Goal: Find specific page/section: Find specific page/section

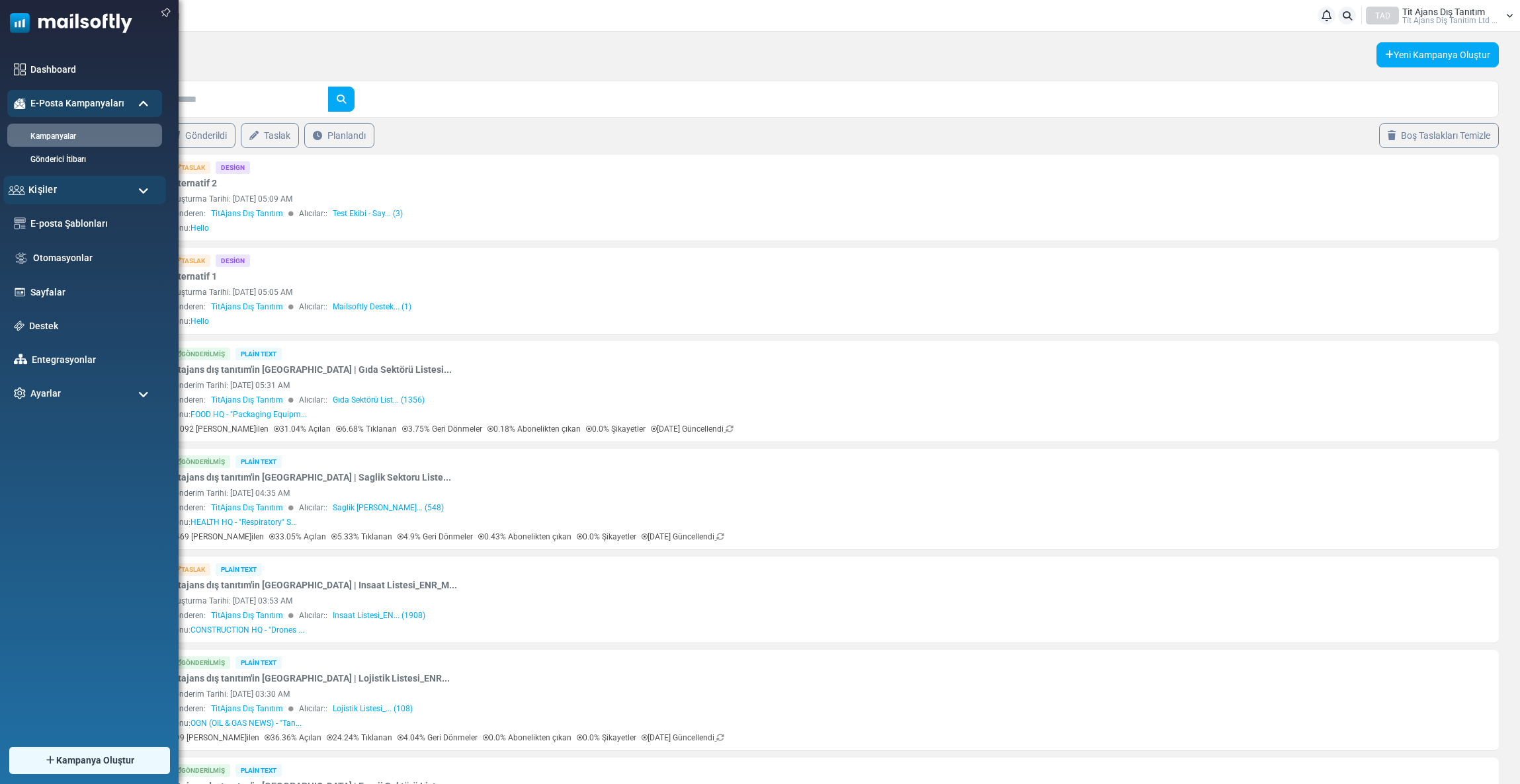
click at [54, 186] on span "Kişiler" at bounding box center [42, 189] width 28 height 14
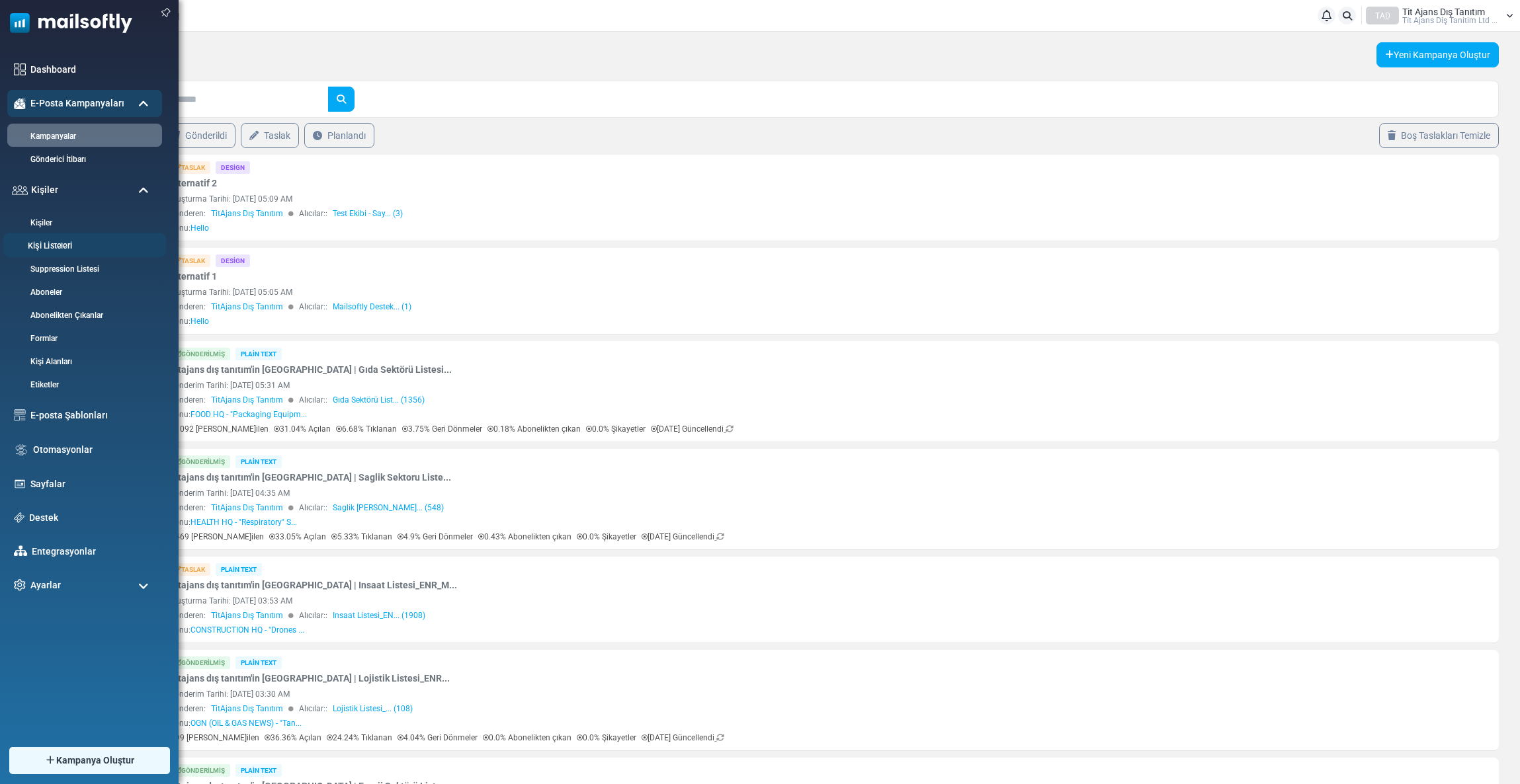
click at [57, 244] on link "Kişi Listeleri" at bounding box center [83, 247] width 159 height 12
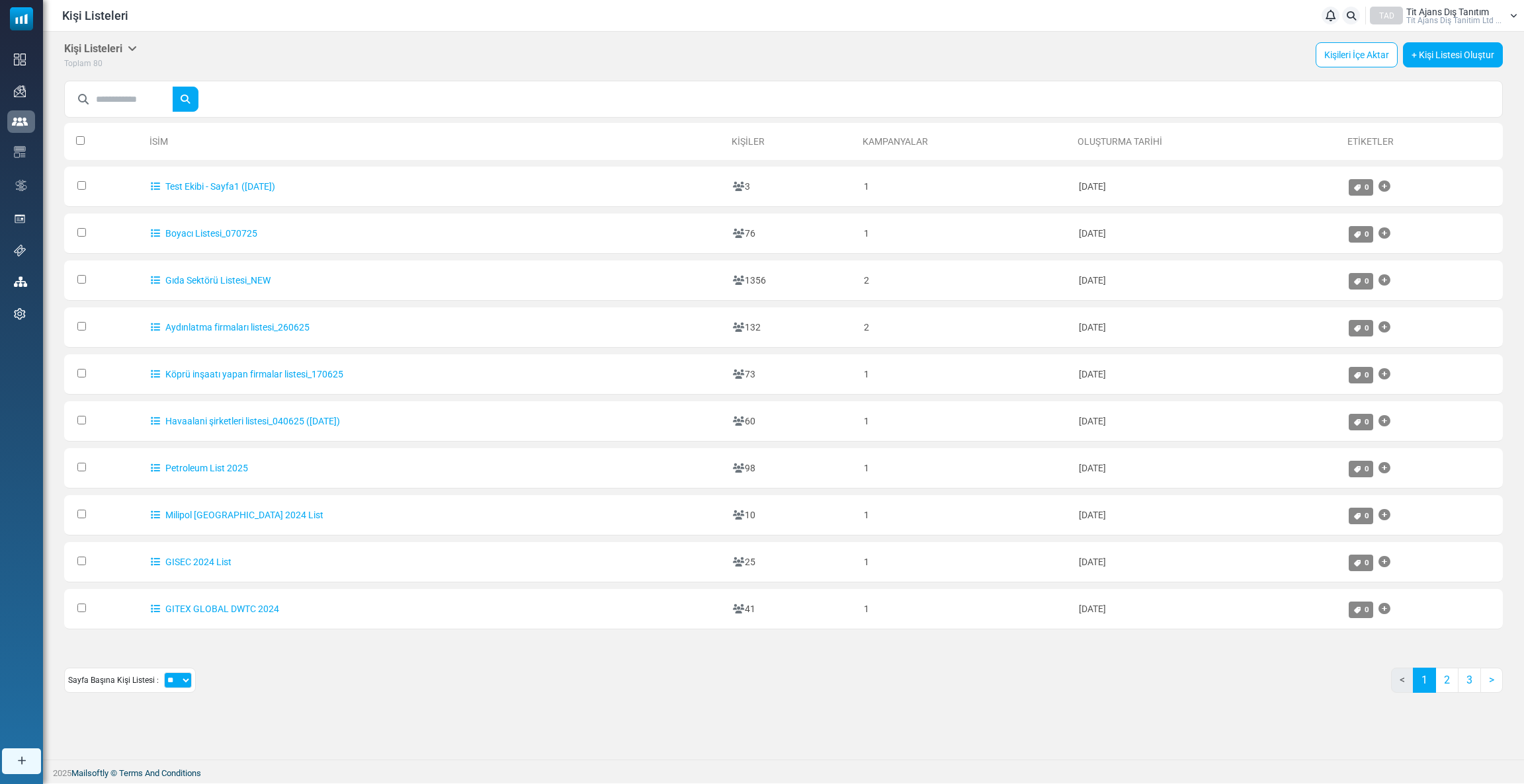
click at [126, 94] on input "text" at bounding box center [133, 99] width 77 height 25
type input "******"
click at [172, 87] on button "submit" at bounding box center [186, 99] width 27 height 25
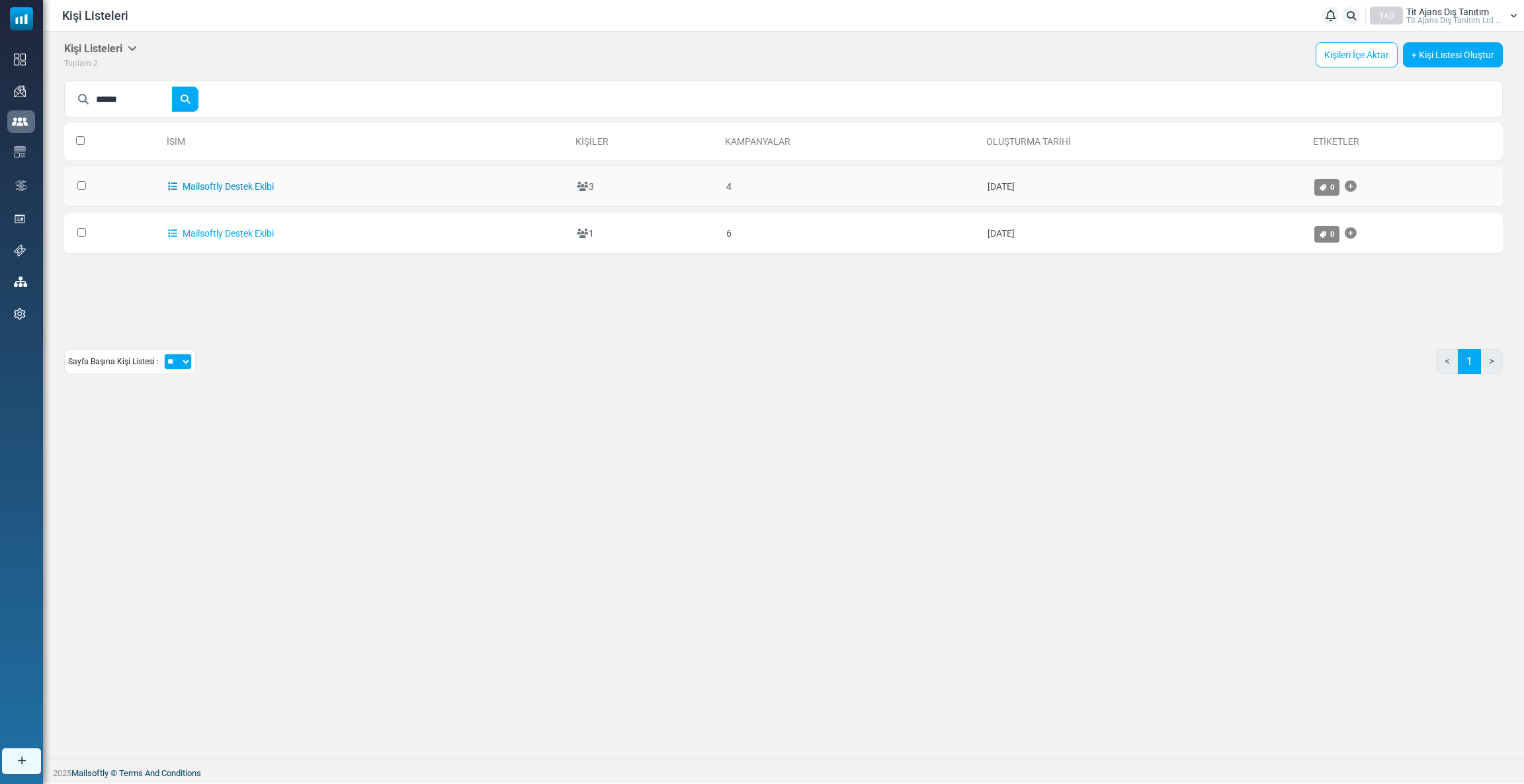
click at [235, 190] on link "Mailsoftly Destek Ekibi" at bounding box center [221, 186] width 106 height 11
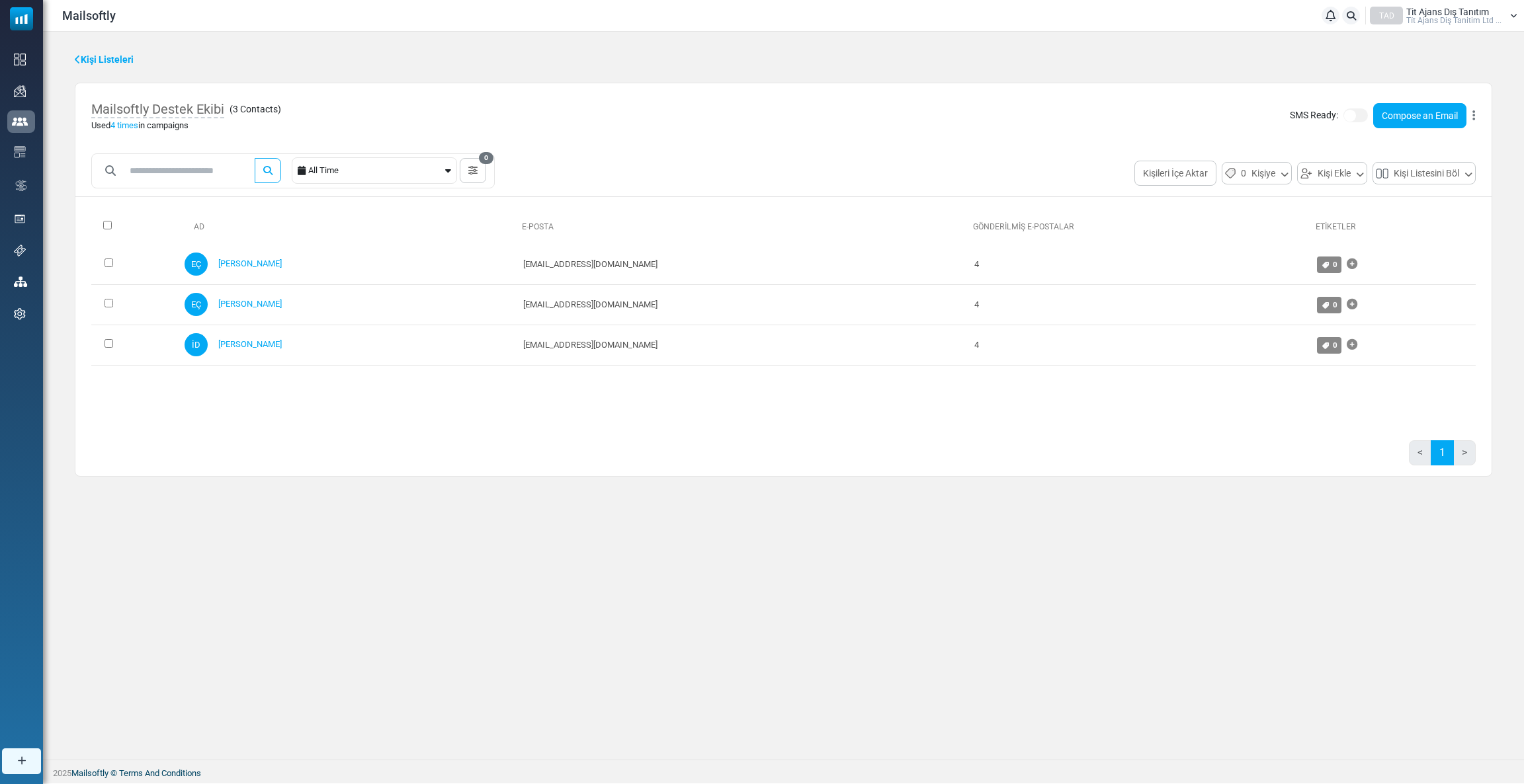
click at [79, 62] on icon at bounding box center [78, 59] width 6 height 9
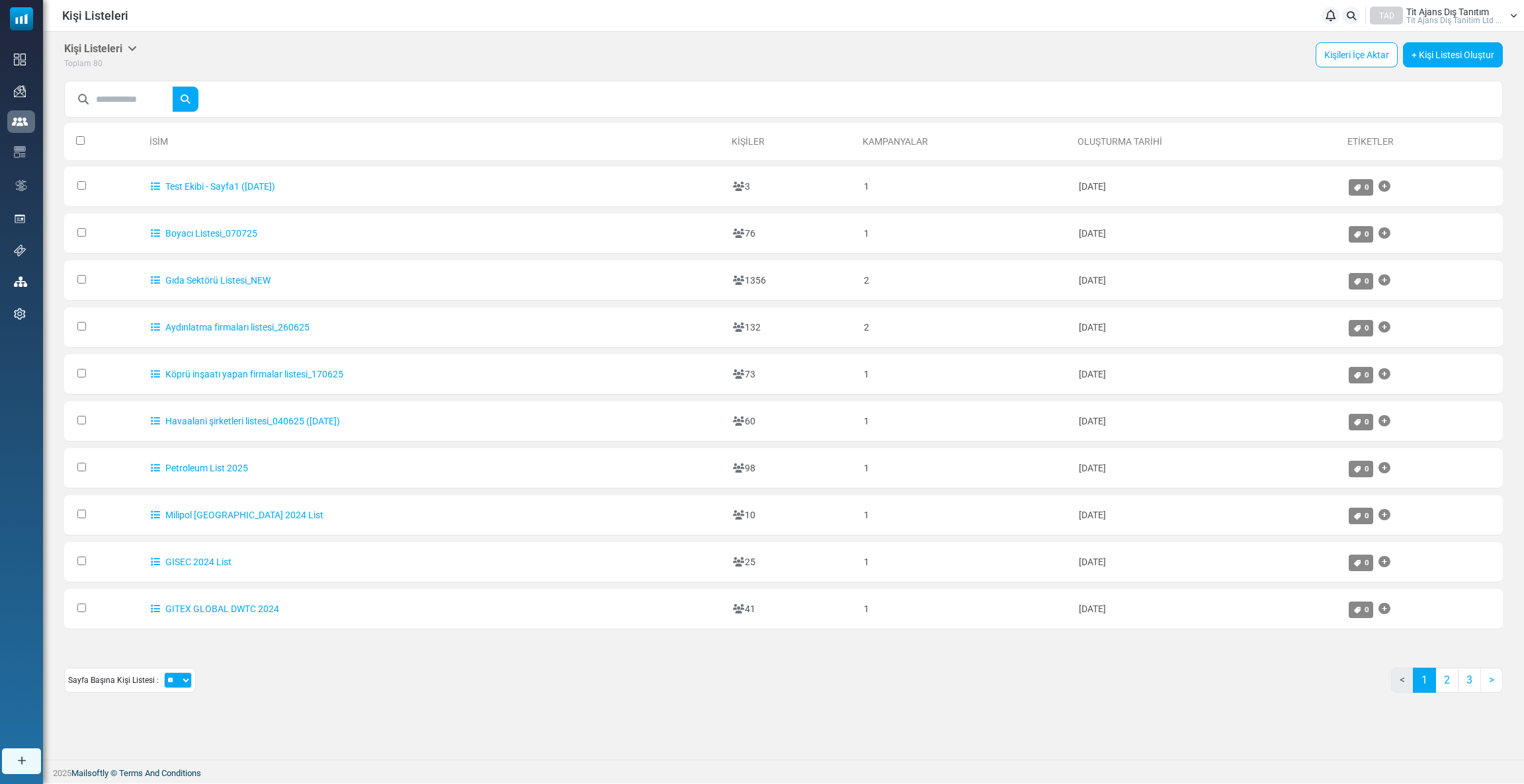
click at [133, 94] on input "text" at bounding box center [133, 99] width 77 height 25
type input "****"
click at [172, 87] on button "submit" at bounding box center [186, 99] width 27 height 25
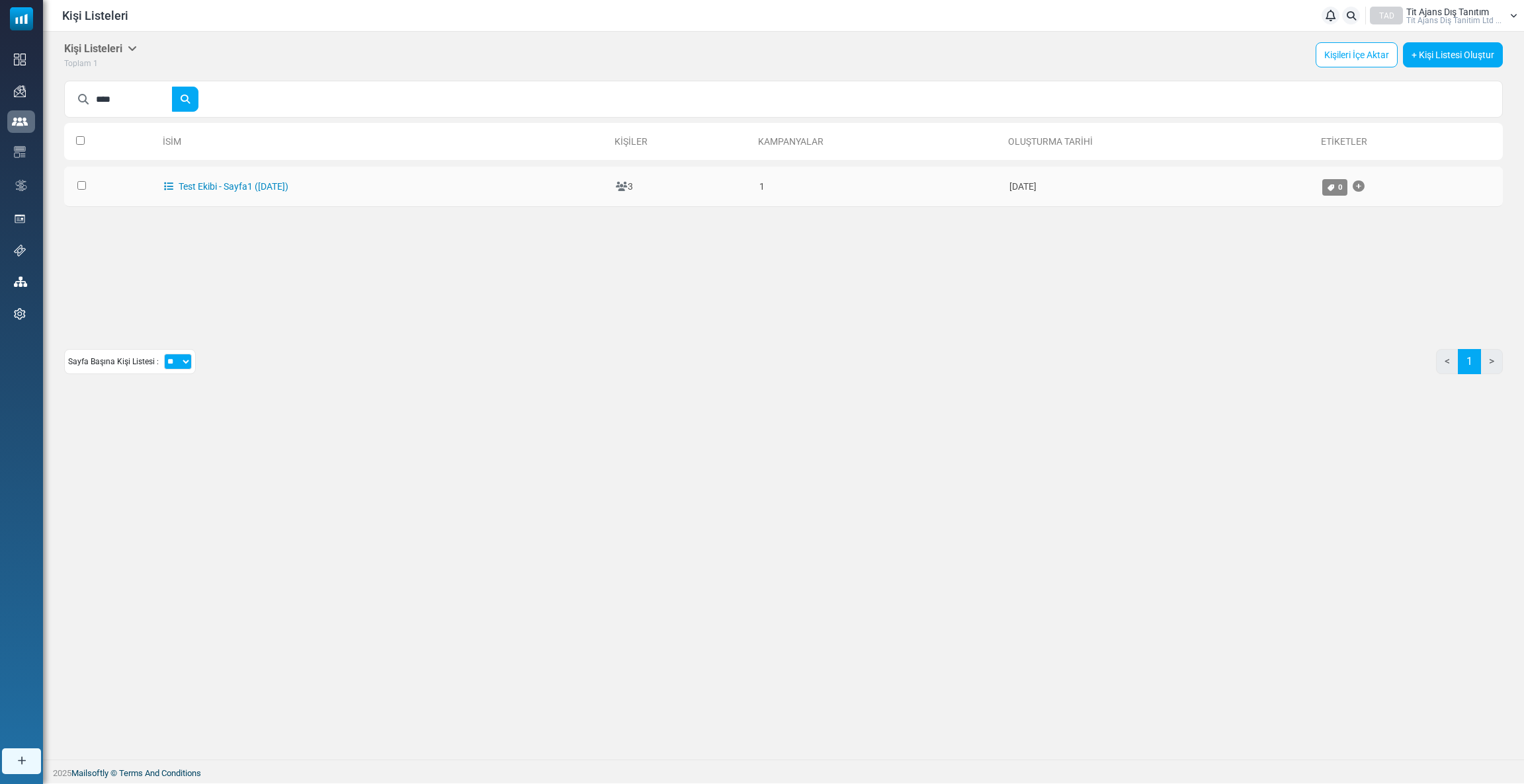
click at [240, 188] on link "Test Ekibi - Sayfa1 ([DATE])" at bounding box center [226, 186] width 125 height 11
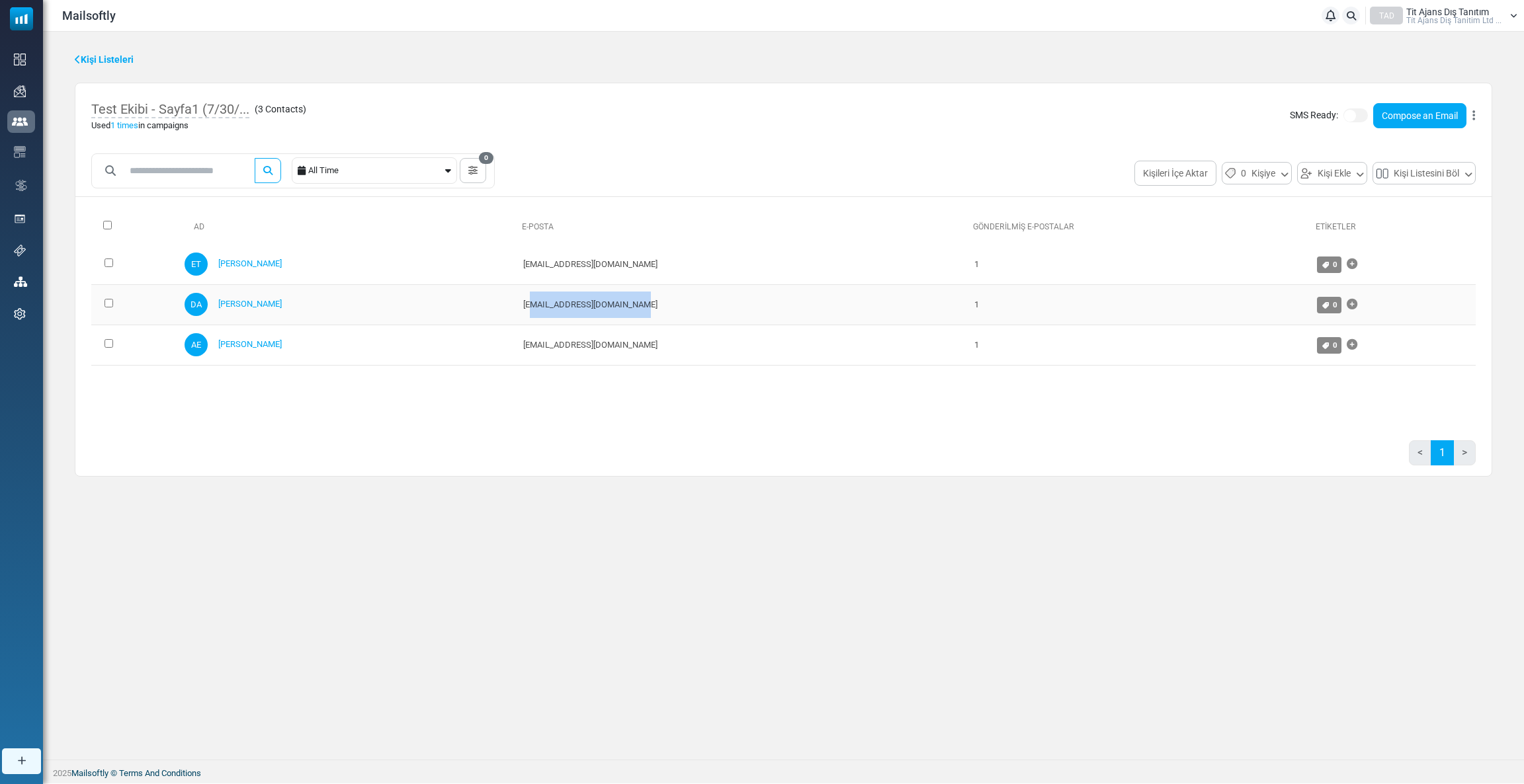
drag, startPoint x: 538, startPoint y: 303, endPoint x: 645, endPoint y: 296, distance: 107.2
click at [645, 296] on td "duygu.akhanli@titajans.com" at bounding box center [742, 305] width 452 height 41
